Goal: Communication & Community: Participate in discussion

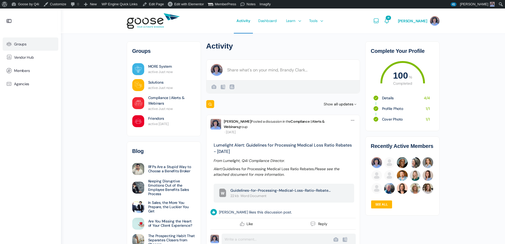
click at [23, 44] on span "Groups" at bounding box center [20, 44] width 12 height 5
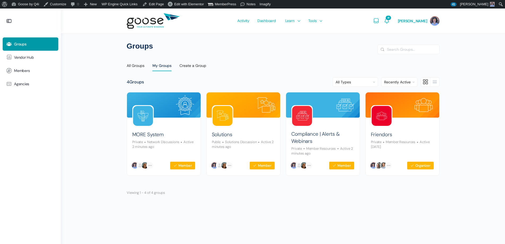
click at [299, 134] on e-page-transition at bounding box center [252, 122] width 505 height 244
click at [303, 134] on link "Compliance | Alerts & Webinars" at bounding box center [322, 137] width 63 height 14
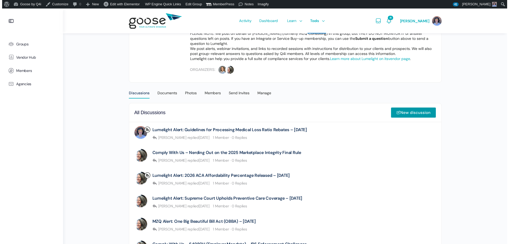
scroll to position [106, 0]
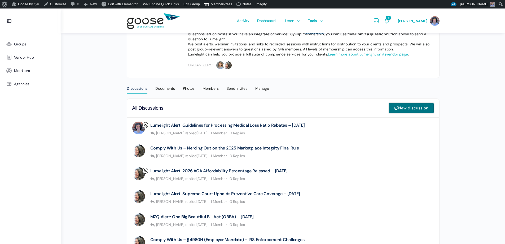
click at [417, 107] on link "New discussion" at bounding box center [411, 108] width 45 height 11
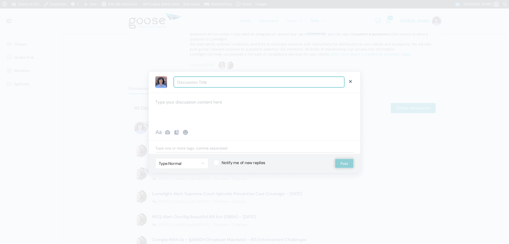
click at [218, 86] on input "Discussion Title" at bounding box center [259, 82] width 171 height 11
drag, startPoint x: 305, startPoint y: 82, endPoint x: 207, endPoint y: 85, distance: 97.9
click at [207, 85] on input "Lumelight Alert: Guidelines for Processing Medical Loss Ratio Rebates - 09.11.25" at bounding box center [259, 82] width 171 height 11
type input "Lumelight Alert: Medicare Part D Creditability Notice Requirements - 09.11.25"
click at [198, 105] on div at bounding box center [255, 109] width 212 height 32
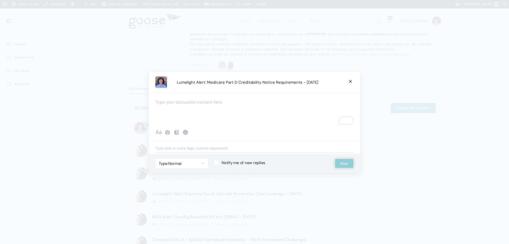
click at [167, 106] on div "To enrich screen reader interactions, please activate Accessibility in Grammarl…" at bounding box center [255, 109] width 212 height 32
paste div "To enrich screen reader interactions, please activate Accessibility in Grammarl…"
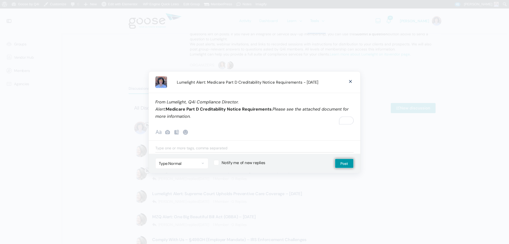
click at [168, 122] on div "From Lumelight, Q4i Compliance Director. Alert: Medicare Part D Creditability N…" at bounding box center [255, 109] width 212 height 32
click at [198, 116] on p "From Lumelight, Q4i Compliance Director. Alert: Medicare Part D Creditability N…" at bounding box center [254, 108] width 198 height 21
click at [178, 133] on icon at bounding box center [176, 132] width 6 height 6
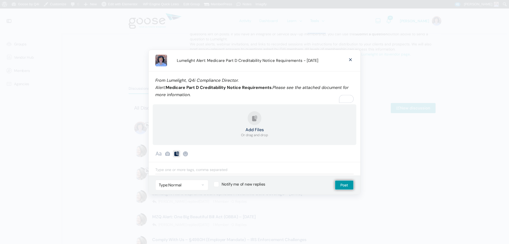
click at [257, 119] on button "Add Files Or drag and drop" at bounding box center [254, 124] width 27 height 27
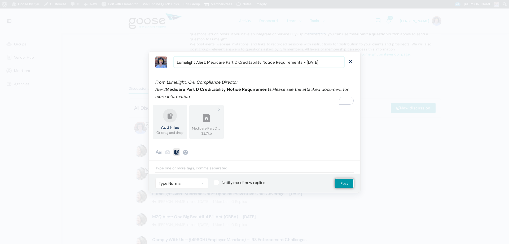
click at [312, 63] on input "Lumelight Alert: Medicare Part D Creditability Notice Requirements - 09.11.25" at bounding box center [259, 62] width 171 height 11
type input "Lumelight Alert: Medicare Part D Creditability Notice Requirements - 09.17.25"
click at [331, 125] on div "Add Files Or drag and drop Upload Failed Medicare Part D Creditability Notice R…" at bounding box center [255, 122] width 206 height 37
click at [347, 183] on button "Post" at bounding box center [344, 183] width 19 height 10
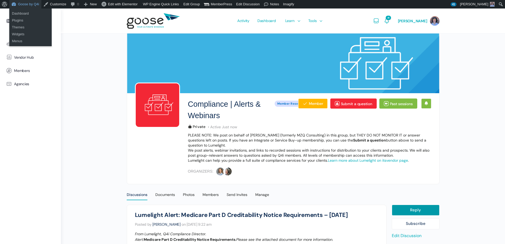
click at [37, 4] on link "Goose by Q4i" at bounding box center [25, 4] width 32 height 8
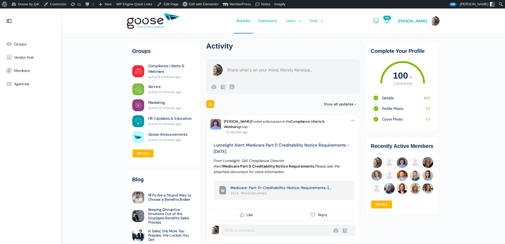
click at [265, 69] on form "Create a post [PERSON_NAME] Public Public Visible to anyone, on or off this sit…" at bounding box center [283, 76] width 154 height 34
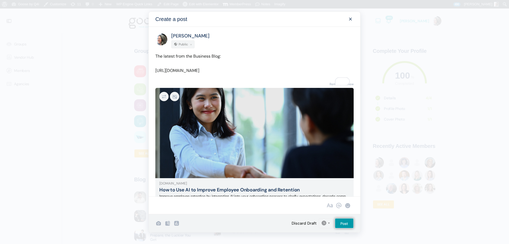
drag, startPoint x: 183, startPoint y: 76, endPoint x: 152, endPoint y: 71, distance: 31.4
click at [152, 71] on div "The latest from the Business Blog: [URL][DOMAIN_NAME]" at bounding box center [255, 64] width 212 height 25
click at [332, 84] on link "Remove Preview" at bounding box center [342, 84] width 24 height 7
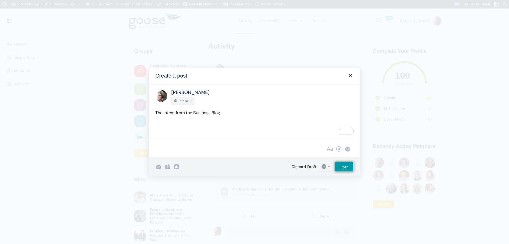
click at [195, 131] on div "The latest from the Business Blog:" at bounding box center [254, 121] width 198 height 25
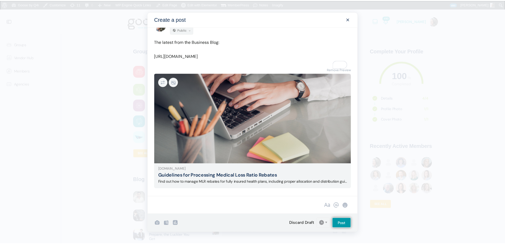
scroll to position [15, 0]
click at [349, 224] on input "Post" at bounding box center [344, 223] width 19 height 10
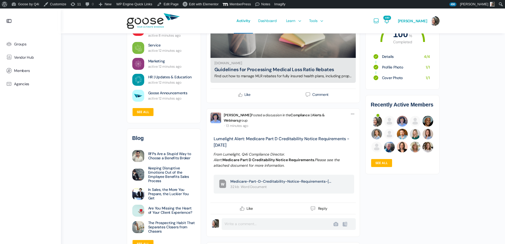
scroll to position [0, 0]
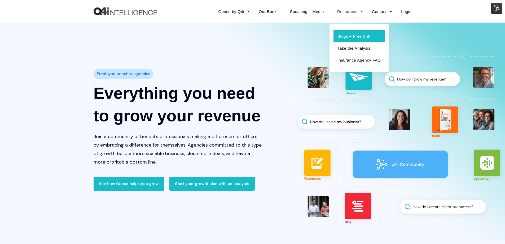
click at [350, 34] on link "Blogs + Free Sh!t" at bounding box center [359, 36] width 51 height 12
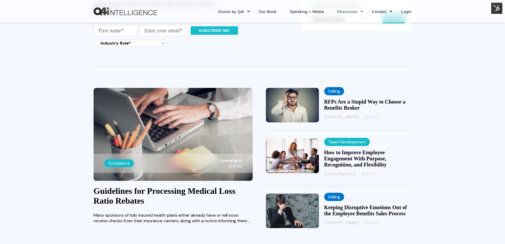
scroll to position [106, 0]
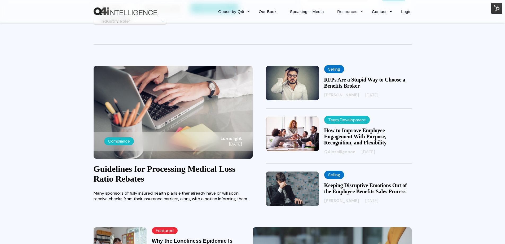
click at [155, 170] on link "Guidelines for Processing Medical Loss Ratio Rebates" at bounding box center [165, 173] width 142 height 19
